Goal: Task Accomplishment & Management: Use online tool/utility

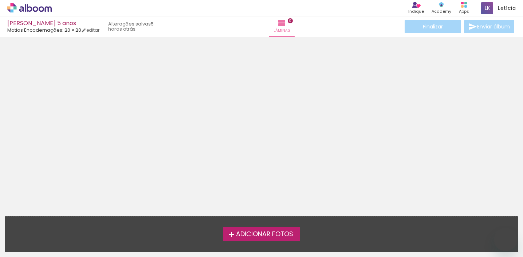
click at [249, 239] on label "Adicionar Fotos" at bounding box center [262, 234] width 78 height 14
click at [0, 0] on input "file" at bounding box center [0, 0] width 0 height 0
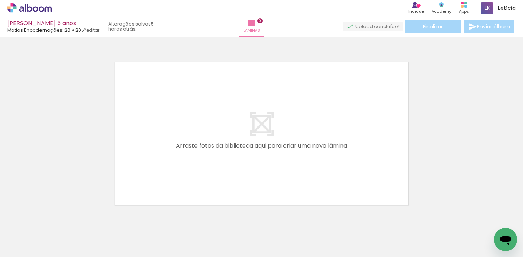
scroll to position [9, 0]
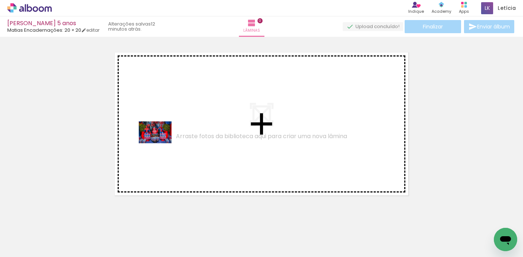
drag, startPoint x: 76, startPoint y: 243, endPoint x: 169, endPoint y: 128, distance: 147.2
click at [168, 130] on quentale-workspace at bounding box center [261, 128] width 523 height 257
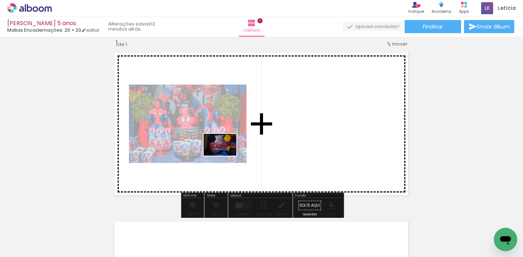
drag, startPoint x: 110, startPoint y: 243, endPoint x: 226, endPoint y: 156, distance: 145.4
click at [226, 156] on quentale-workspace at bounding box center [261, 128] width 523 height 257
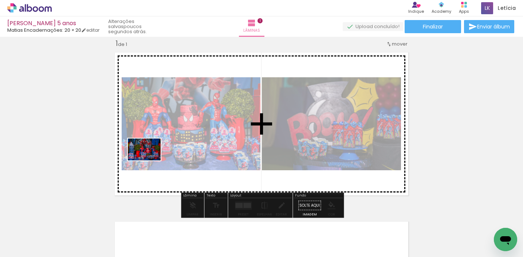
drag, startPoint x: 160, startPoint y: 235, endPoint x: 152, endPoint y: 160, distance: 75.4
click at [152, 160] on quentale-workspace at bounding box center [261, 128] width 523 height 257
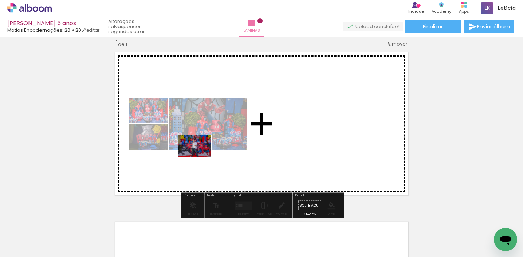
drag, startPoint x: 190, startPoint y: 231, endPoint x: 201, endPoint y: 155, distance: 77.0
click at [201, 156] on quentale-workspace at bounding box center [261, 128] width 523 height 257
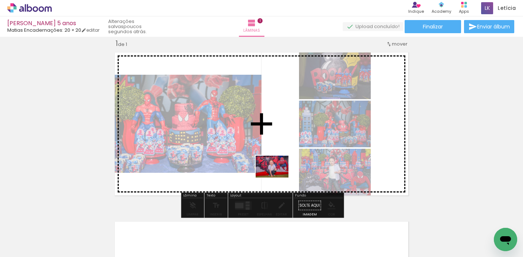
drag, startPoint x: 236, startPoint y: 238, endPoint x: 279, endPoint y: 173, distance: 77.1
click at [279, 173] on quentale-workspace at bounding box center [261, 128] width 523 height 257
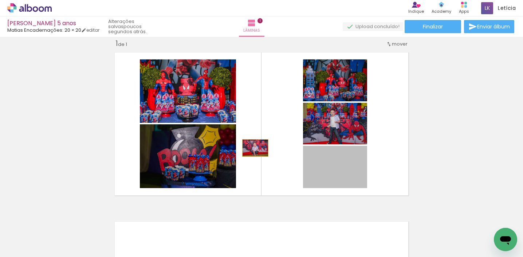
drag, startPoint x: 342, startPoint y: 164, endPoint x: 215, endPoint y: 150, distance: 127.9
click at [0, 0] on slot at bounding box center [0, 0] width 0 height 0
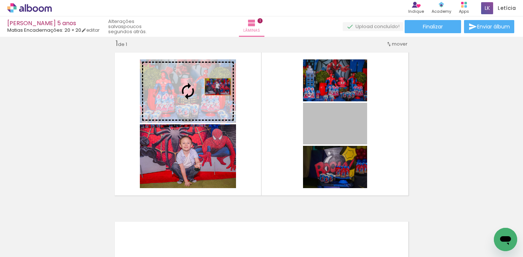
drag, startPoint x: 337, startPoint y: 127, endPoint x: 215, endPoint y: 86, distance: 128.5
click at [0, 0] on slot at bounding box center [0, 0] width 0 height 0
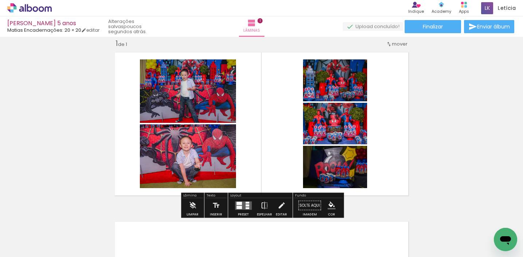
click at [246, 205] on div at bounding box center [248, 205] width 4 height 2
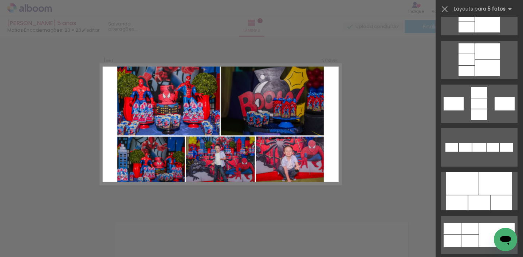
scroll to position [291, 0]
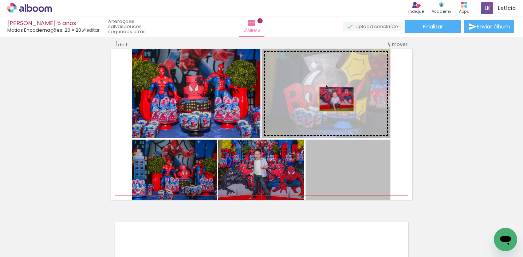
drag, startPoint x: 369, startPoint y: 169, endPoint x: 335, endPoint y: 79, distance: 96.4
click at [0, 0] on slot at bounding box center [0, 0] width 0 height 0
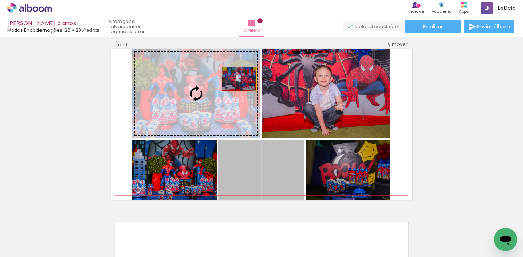
drag, startPoint x: 283, startPoint y: 163, endPoint x: 239, endPoint y: 79, distance: 94.7
click at [0, 0] on slot at bounding box center [0, 0] width 0 height 0
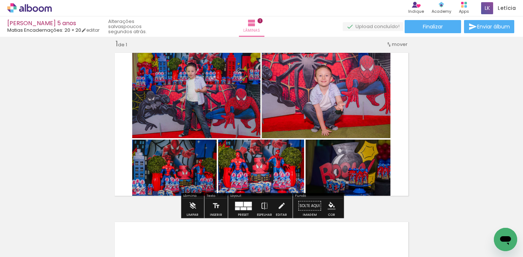
click at [242, 210] on div at bounding box center [243, 208] width 6 height 3
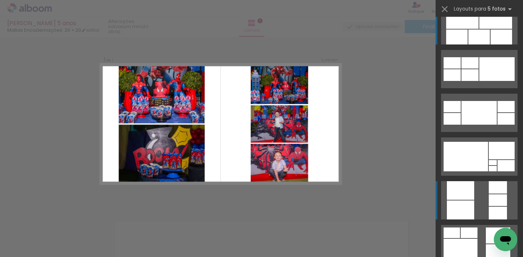
scroll to position [454, 0]
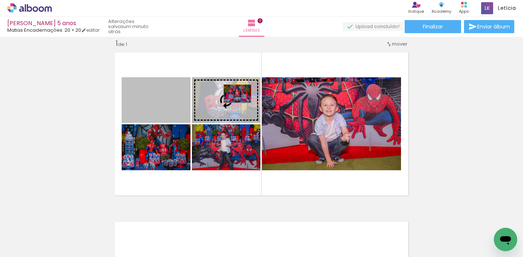
drag, startPoint x: 168, startPoint y: 111, endPoint x: 309, endPoint y: 106, distance: 141.1
click at [0, 0] on slot at bounding box center [0, 0] width 0 height 0
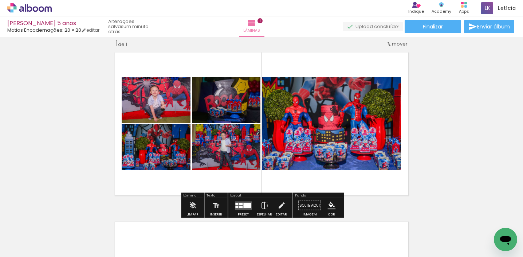
click at [263, 205] on iron-icon at bounding box center [265, 205] width 8 height 15
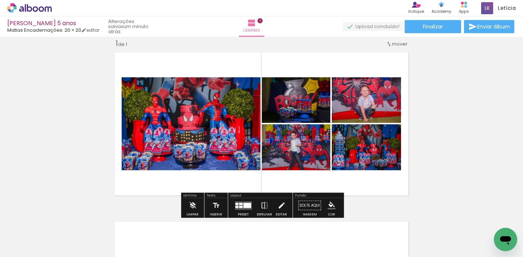
click at [244, 205] on div at bounding box center [247, 205] width 8 height 5
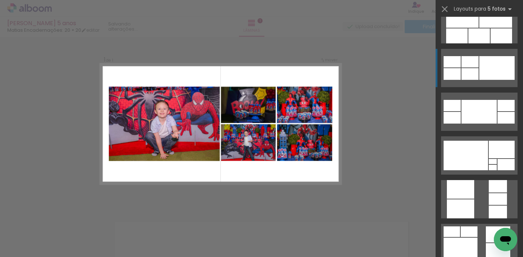
scroll to position [481, 0]
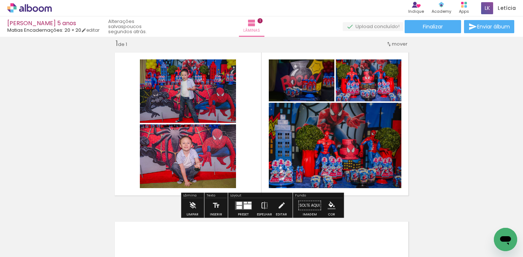
click at [244, 208] on div at bounding box center [248, 206] width 8 height 5
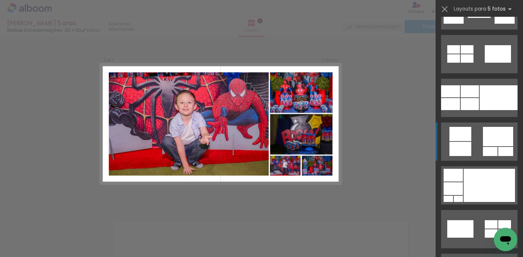
scroll to position [1213, 0]
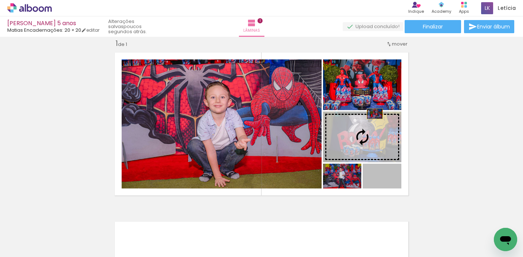
drag, startPoint x: 396, startPoint y: 179, endPoint x: 375, endPoint y: 114, distance: 68.2
click at [0, 0] on slot at bounding box center [0, 0] width 0 height 0
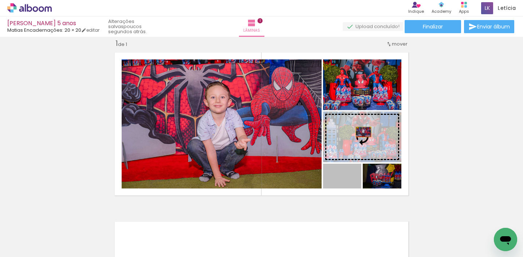
drag, startPoint x: 355, startPoint y: 178, endPoint x: 365, endPoint y: 130, distance: 49.1
click at [0, 0] on slot at bounding box center [0, 0] width 0 height 0
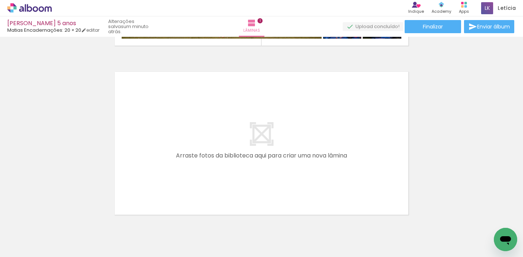
scroll to position [192, 0]
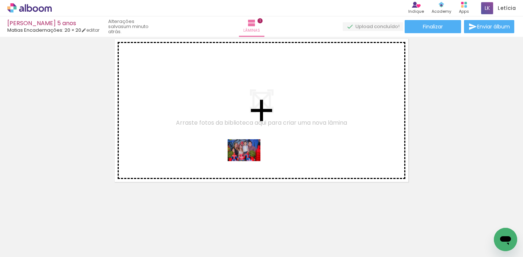
drag, startPoint x: 278, startPoint y: 242, endPoint x: 250, endPoint y: 161, distance: 86.2
click at [250, 161] on quentale-workspace at bounding box center [261, 128] width 523 height 257
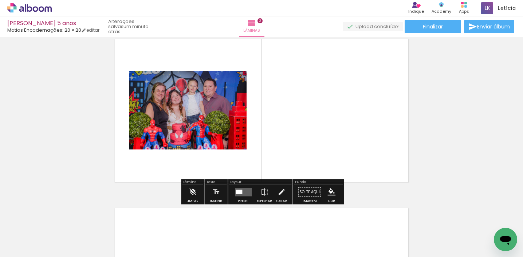
scroll to position [179, 0]
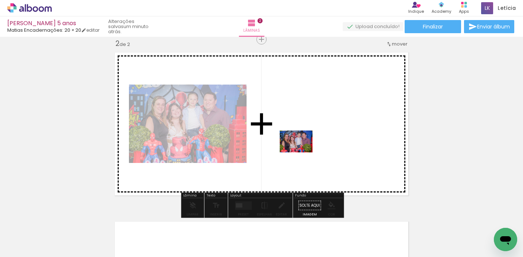
drag, startPoint x: 308, startPoint y: 229, endPoint x: 301, endPoint y: 152, distance: 77.5
click at [301, 152] on quentale-workspace at bounding box center [261, 128] width 523 height 257
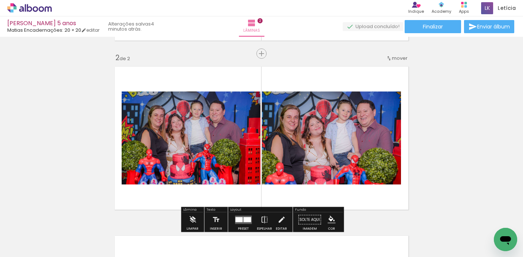
scroll to position [165, 0]
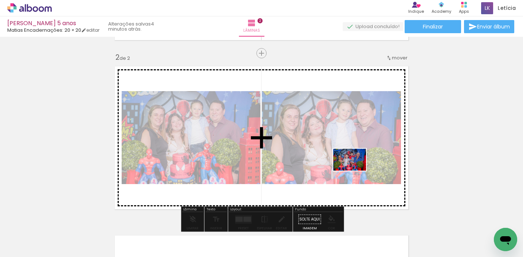
drag, startPoint x: 357, startPoint y: 238, endPoint x: 356, endPoint y: 170, distance: 68.2
click at [356, 170] on quentale-workspace at bounding box center [261, 128] width 523 height 257
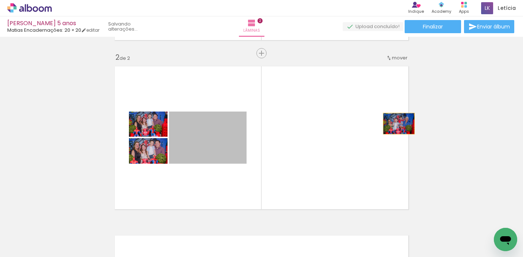
drag, startPoint x: 226, startPoint y: 154, endPoint x: 420, endPoint y: 122, distance: 196.4
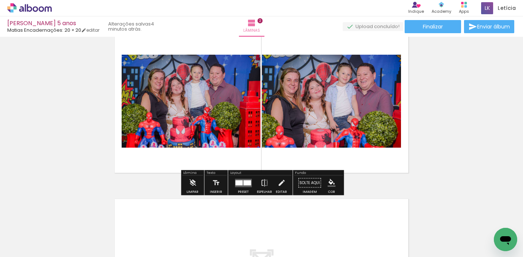
scroll to position [201, 0]
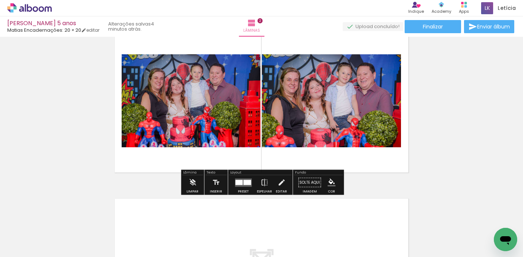
click at [247, 181] on div at bounding box center [247, 182] width 8 height 5
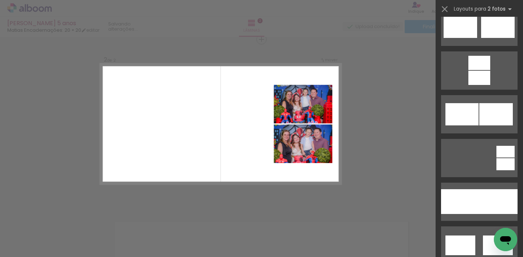
scroll to position [333, 0]
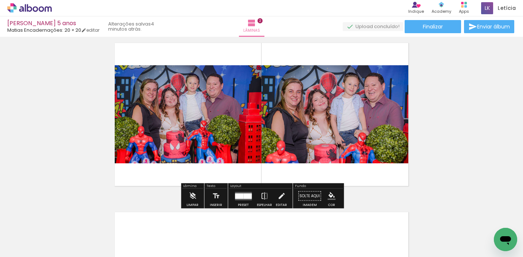
scroll to position [190, 0]
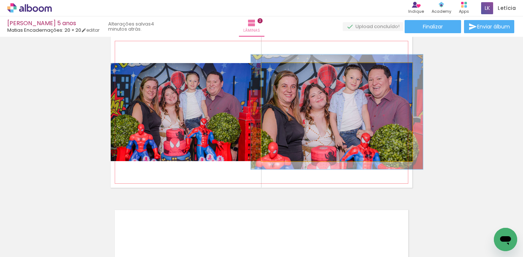
type paper-slider "114"
click at [284, 72] on div at bounding box center [283, 71] width 12 height 12
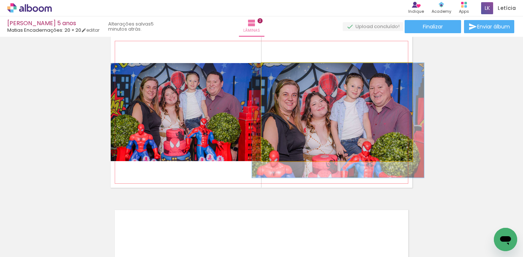
drag, startPoint x: 341, startPoint y: 126, endPoint x: 342, endPoint y: 136, distance: 10.6
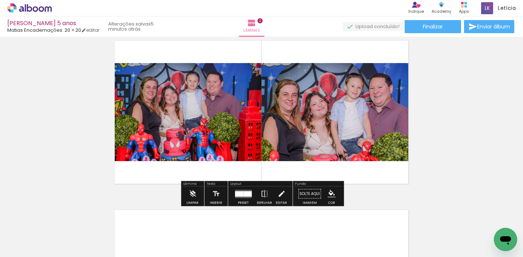
click at [443, 141] on div "Inserir lâmina 1 de 2 Inserir lâmina 2 de 2" at bounding box center [261, 103] width 523 height 508
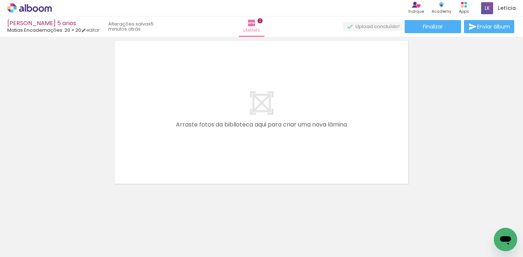
scroll to position [361, 0]
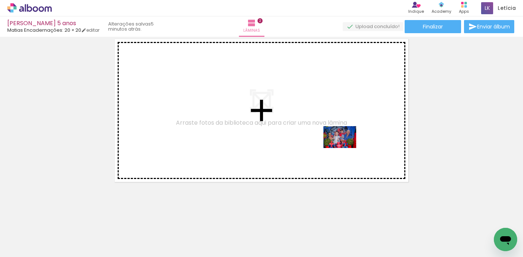
drag, startPoint x: 364, startPoint y: 236, endPoint x: 345, endPoint y: 148, distance: 90.5
click at [345, 148] on quentale-workspace at bounding box center [261, 128] width 523 height 257
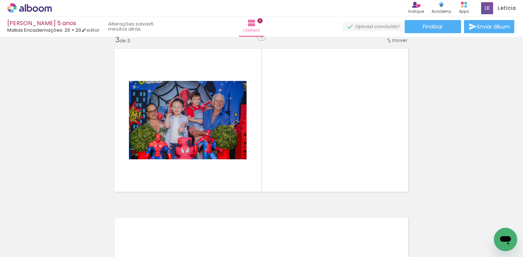
scroll to position [348, 0]
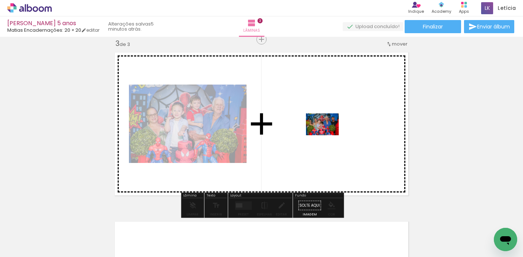
drag, startPoint x: 398, startPoint y: 231, endPoint x: 328, endPoint y: 135, distance: 118.4
click at [328, 135] on quentale-workspace at bounding box center [261, 128] width 523 height 257
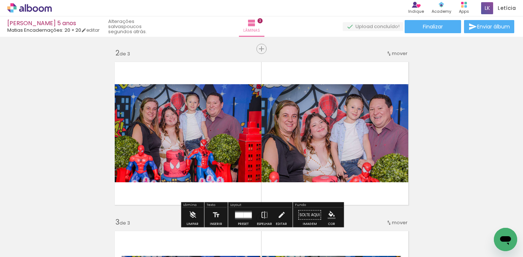
scroll to position [168, 0]
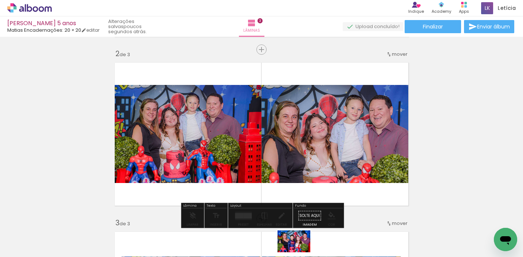
drag, startPoint x: 304, startPoint y: 239, endPoint x: 300, endPoint y: 252, distance: 13.9
click at [300, 252] on quentale-thumb at bounding box center [298, 232] width 41 height 42
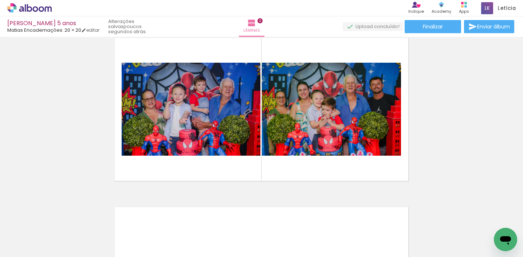
scroll to position [0, 2655]
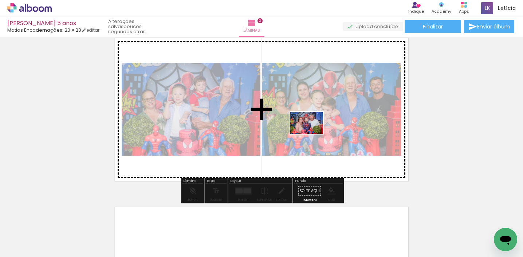
drag, startPoint x: 281, startPoint y: 231, endPoint x: 312, endPoint y: 134, distance: 102.0
click at [312, 134] on quentale-workspace at bounding box center [261, 128] width 523 height 257
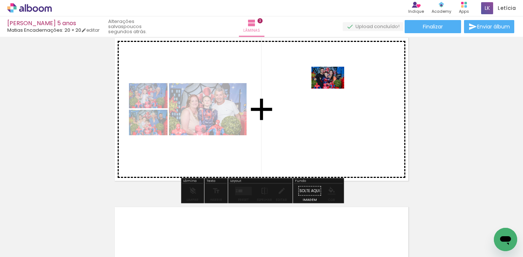
drag, startPoint x: 317, startPoint y: 234, endPoint x: 335, endPoint y: 101, distance: 133.8
click at [333, 90] on quentale-workspace at bounding box center [261, 128] width 523 height 257
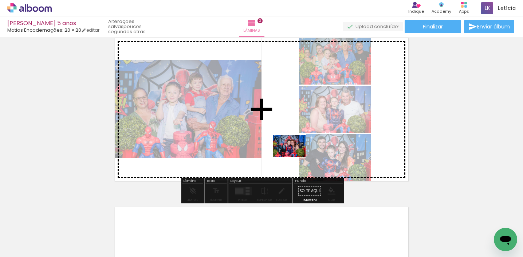
drag, startPoint x: 411, startPoint y: 241, endPoint x: 293, endPoint y: 156, distance: 145.3
click at [293, 156] on quentale-workspace at bounding box center [261, 128] width 523 height 257
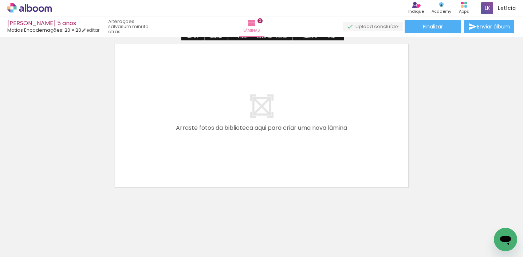
scroll to position [525, 0]
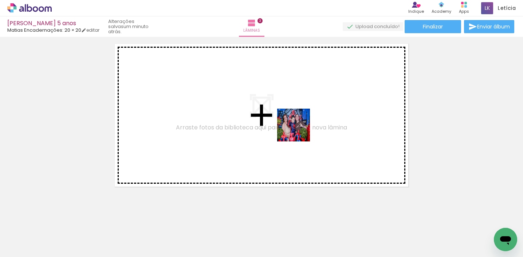
drag, startPoint x: 359, startPoint y: 235, endPoint x: 299, endPoint y: 132, distance: 119.7
click at [299, 132] on quentale-workspace at bounding box center [261, 128] width 523 height 257
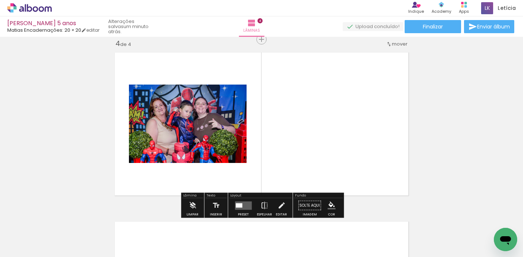
scroll to position [517, 0]
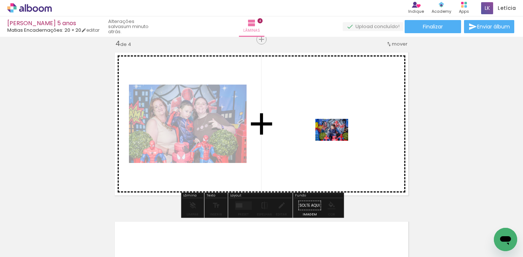
click at [336, 137] on quentale-workspace at bounding box center [261, 128] width 523 height 257
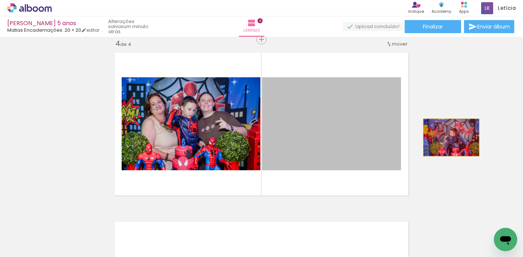
drag, startPoint x: 353, startPoint y: 142, endPoint x: 451, endPoint y: 137, distance: 98.1
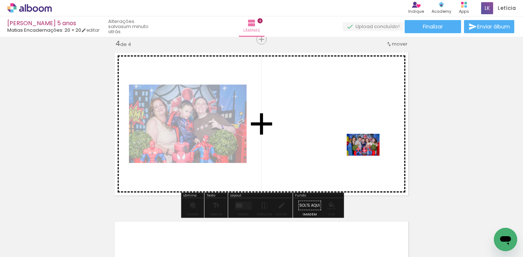
drag, startPoint x: 476, startPoint y: 237, endPoint x: 369, endPoint y: 156, distance: 134.7
click at [369, 156] on quentale-workspace at bounding box center [261, 128] width 523 height 257
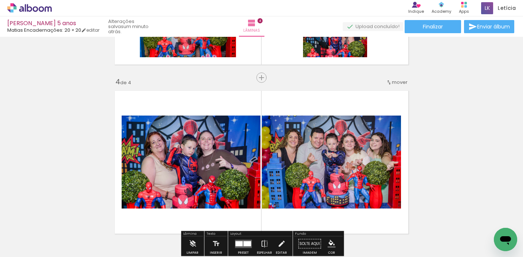
scroll to position [476, 0]
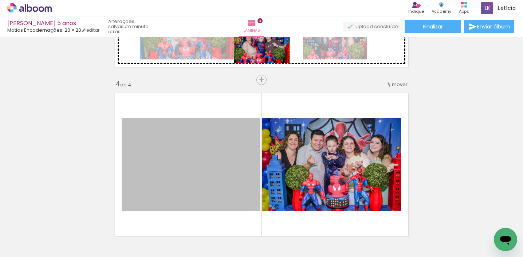
drag, startPoint x: 223, startPoint y: 180, endPoint x: 268, endPoint y: 48, distance: 138.7
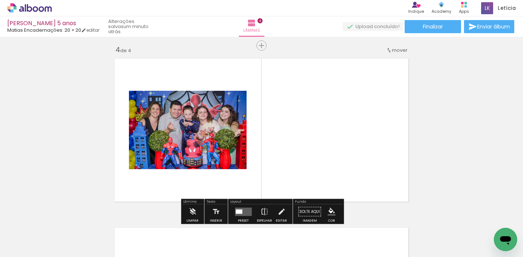
scroll to position [512, 0]
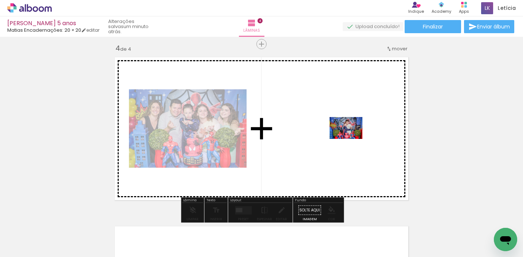
drag, startPoint x: 384, startPoint y: 235, endPoint x: 352, endPoint y: 139, distance: 101.6
click at [352, 139] on quentale-workspace at bounding box center [261, 128] width 523 height 257
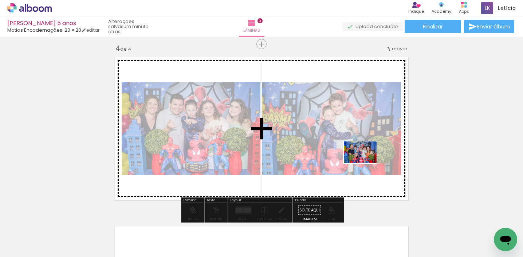
drag, startPoint x: 425, startPoint y: 244, endPoint x: 364, endPoint y: 157, distance: 106.4
click at [364, 157] on quentale-workspace at bounding box center [261, 128] width 523 height 257
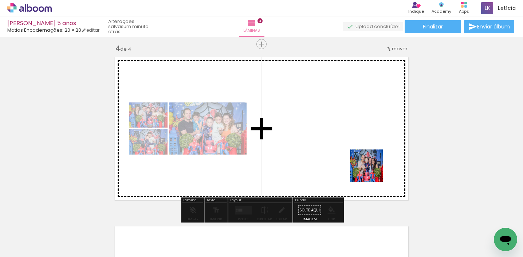
click at [364, 162] on quentale-workspace at bounding box center [261, 128] width 523 height 257
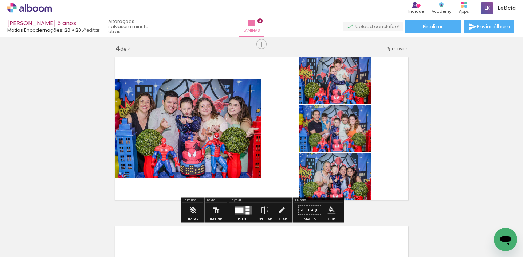
scroll to position [0, 2951]
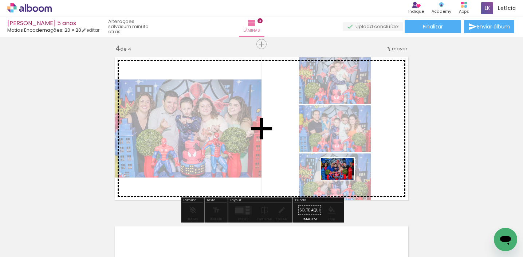
drag, startPoint x: 343, startPoint y: 235, endPoint x: 343, endPoint y: 180, distance: 55.0
click at [343, 180] on quentale-workspace at bounding box center [261, 128] width 523 height 257
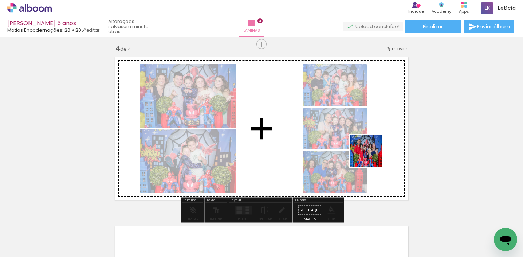
drag, startPoint x: 387, startPoint y: 236, endPoint x: 370, endPoint y: 146, distance: 91.8
click at [370, 146] on quentale-workspace at bounding box center [261, 128] width 523 height 257
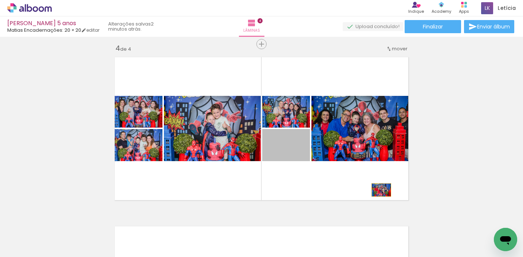
drag, startPoint x: 302, startPoint y: 150, endPoint x: 404, endPoint y: 189, distance: 109.1
click at [404, 189] on quentale-layouter at bounding box center [262, 128] width 302 height 151
drag, startPoint x: 299, startPoint y: 150, endPoint x: 466, endPoint y: 163, distance: 168.1
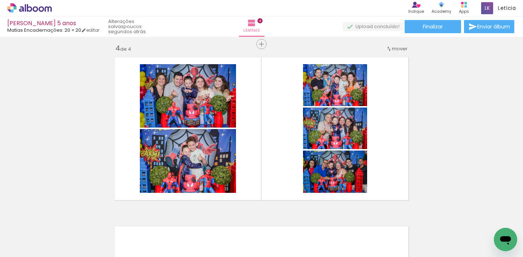
scroll to position [0, 2951]
